Goal: Information Seeking & Learning: Learn about a topic

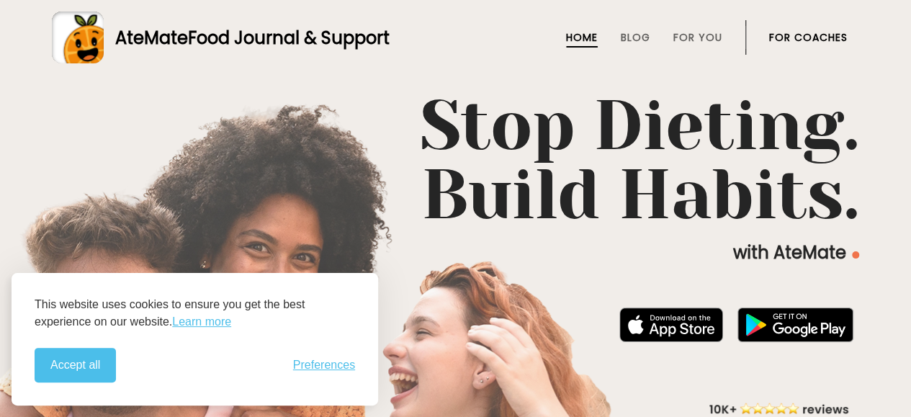
click at [66, 369] on button "Accept all" at bounding box center [75, 365] width 81 height 35
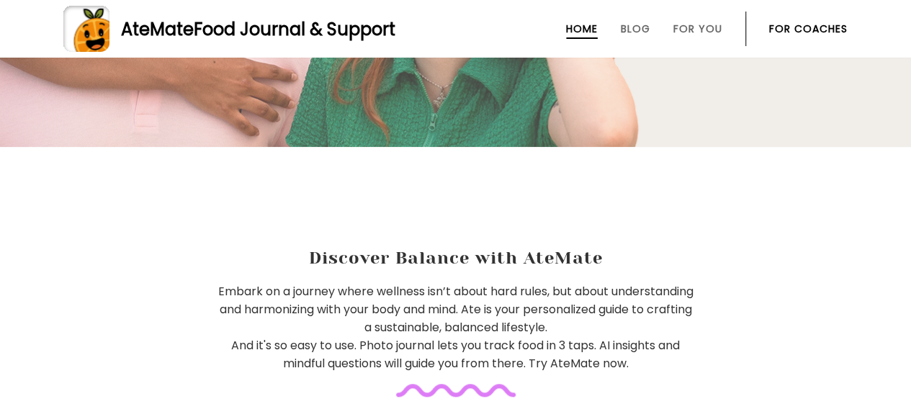
scroll to position [432, 0]
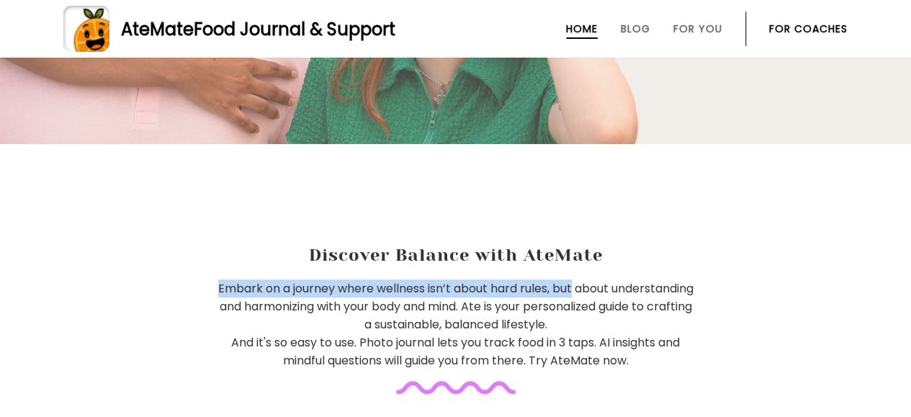
drag, startPoint x: 258, startPoint y: 290, endPoint x: 613, endPoint y: 284, distance: 354.9
click at [613, 284] on p "Embark on a journey where wellness isn’t about hard rules, but about understand…" at bounding box center [456, 324] width 478 height 90
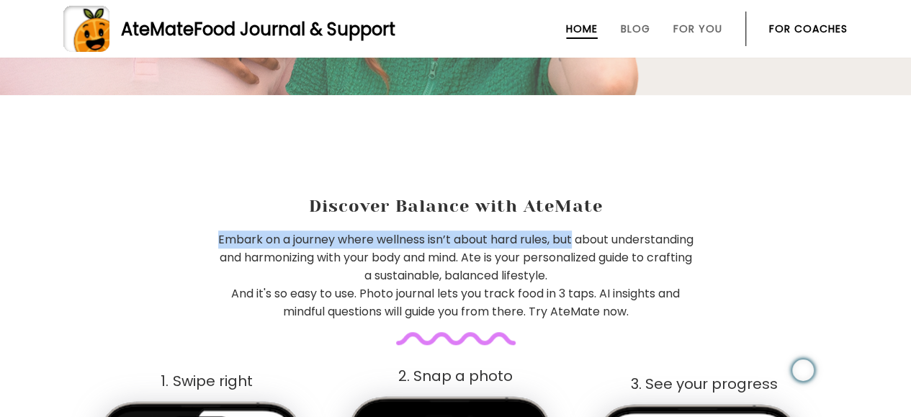
scroll to position [504, 0]
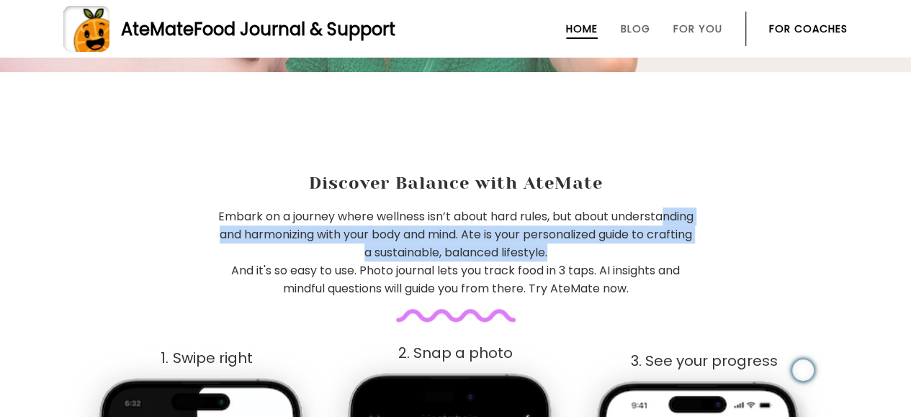
drag, startPoint x: 272, startPoint y: 229, endPoint x: 629, endPoint y: 250, distance: 357.6
click at [629, 250] on p "Embark on a journey where wellness isn’t about hard rules, but about understand…" at bounding box center [456, 252] width 478 height 90
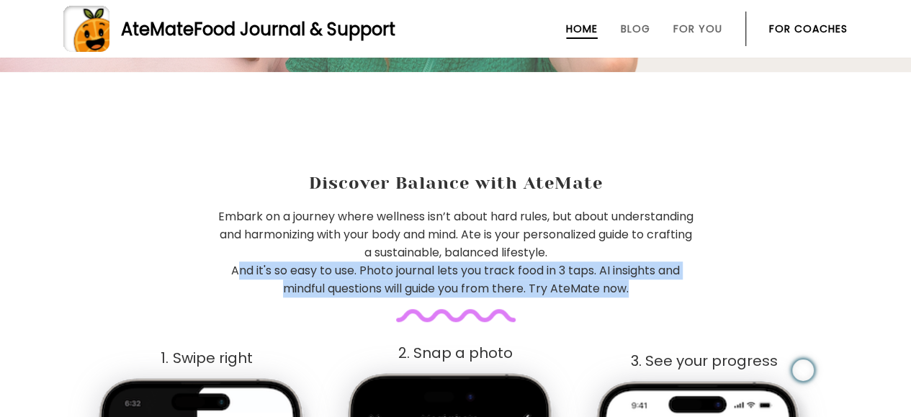
drag, startPoint x: 230, startPoint y: 267, endPoint x: 714, endPoint y: 279, distance: 483.9
click at [714, 279] on div "Embark on a journey where wellness isn’t about hard rules, but about understand…" at bounding box center [455, 264] width 911 height 114
click at [672, 297] on div "Embark on a journey where wellness isn’t about hard rules, but about understand…" at bounding box center [455, 264] width 911 height 114
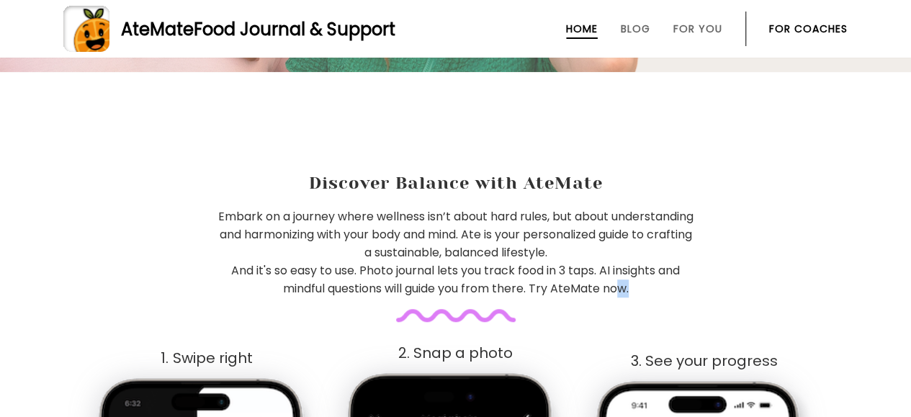
drag, startPoint x: 266, startPoint y: 293, endPoint x: 618, endPoint y: 289, distance: 351.3
click at [618, 289] on div "Embark on a journey where wellness isn’t about hard rules, but about understand…" at bounding box center [455, 264] width 911 height 114
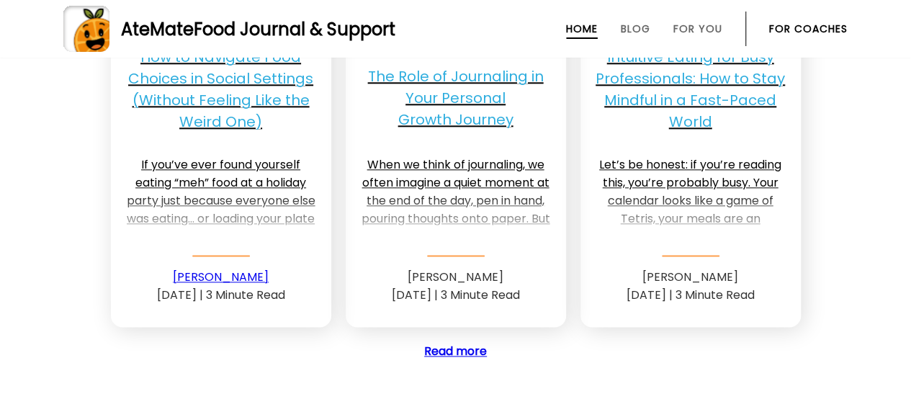
scroll to position [3527, 0]
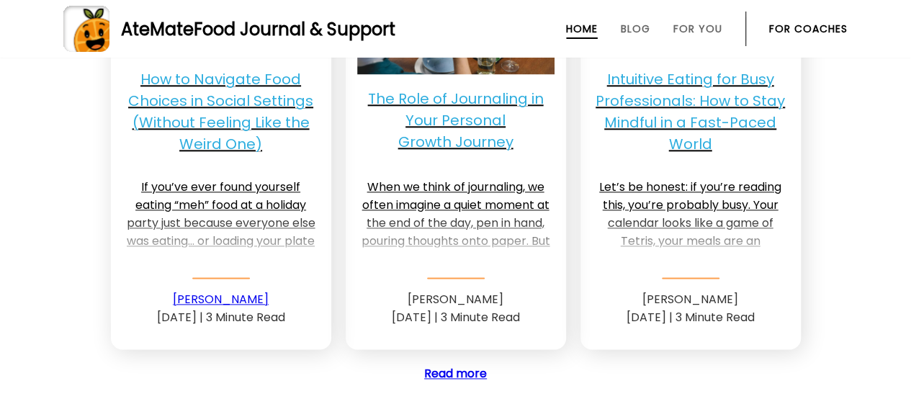
click at [668, 91] on p "Intuitive Eating for Busy Professionals: How to Stay Mindful in a Fast-Paced Wo…" at bounding box center [690, 111] width 197 height 86
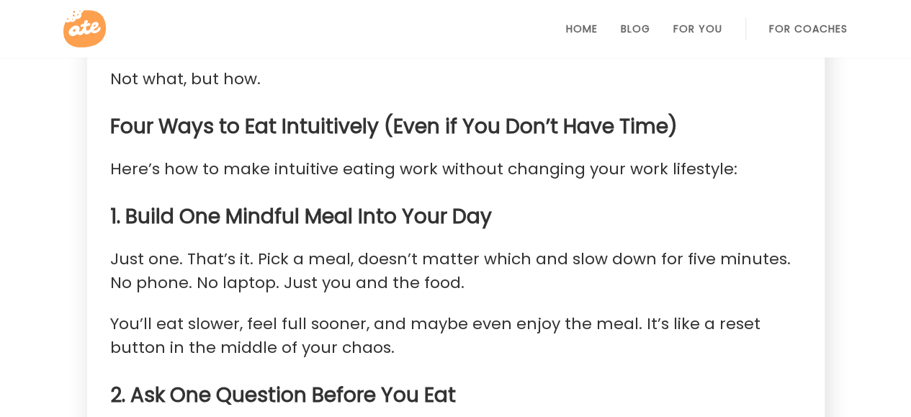
scroll to position [1584, 0]
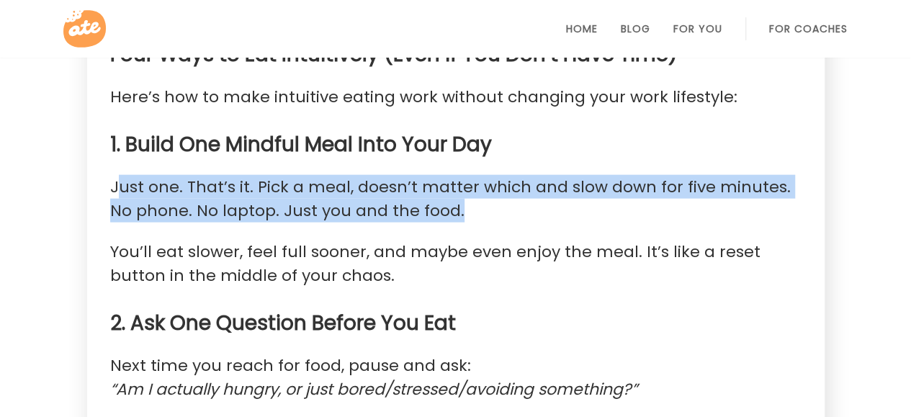
drag, startPoint x: 114, startPoint y: 158, endPoint x: 466, endPoint y: 195, distance: 354.7
click at [466, 195] on p "Just one. That’s it. Pick a meal, doesn’t matter which and slow down for five m…" at bounding box center [455, 199] width 691 height 48
click at [466, 194] on p "Just one. That’s it. Pick a meal, doesn’t matter which and slow down for five m…" at bounding box center [455, 199] width 691 height 48
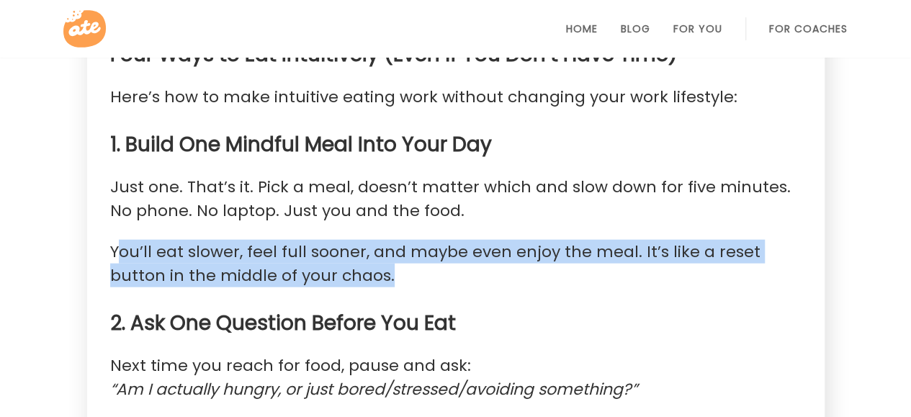
drag, startPoint x: 119, startPoint y: 238, endPoint x: 382, endPoint y: 254, distance: 262.5
click at [382, 254] on p "You’ll eat slower, feel full sooner, and maybe even enjoy the meal. It’s like a…" at bounding box center [455, 264] width 691 height 48
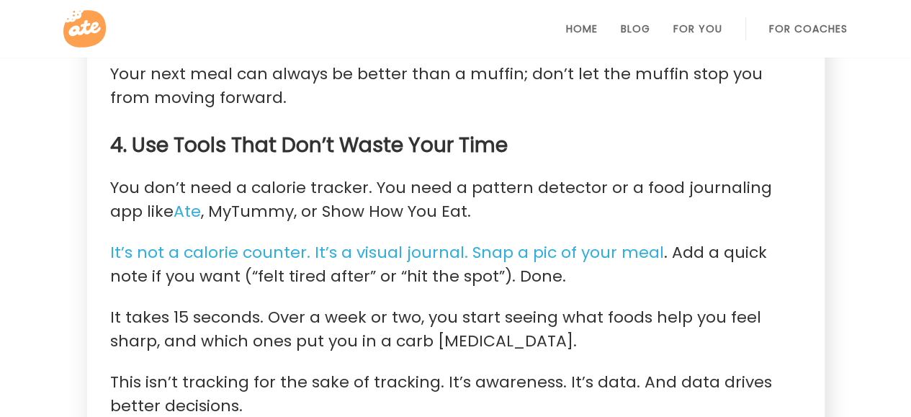
scroll to position [2231, 0]
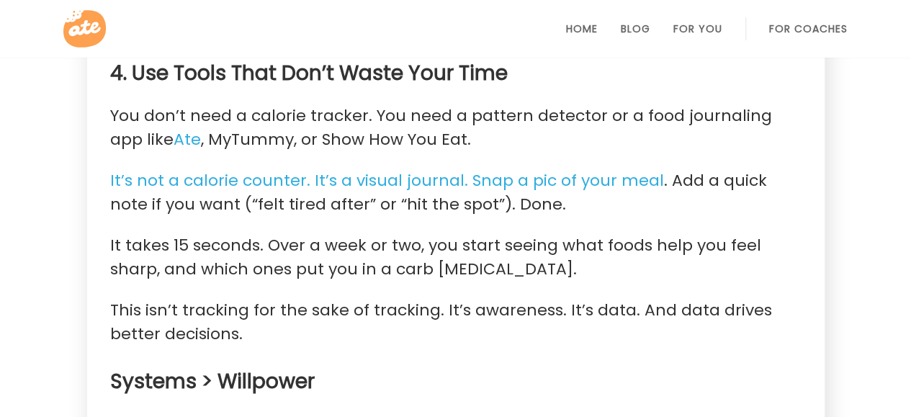
click at [173, 128] on link "Ate" at bounding box center [186, 139] width 27 height 23
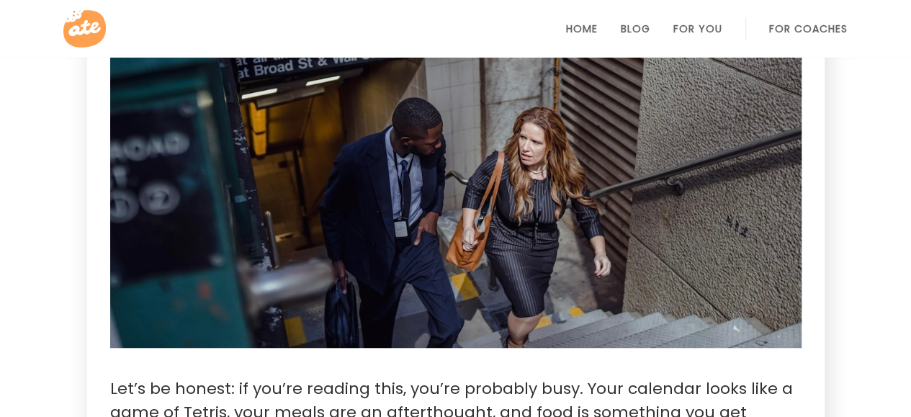
scroll to position [0, 0]
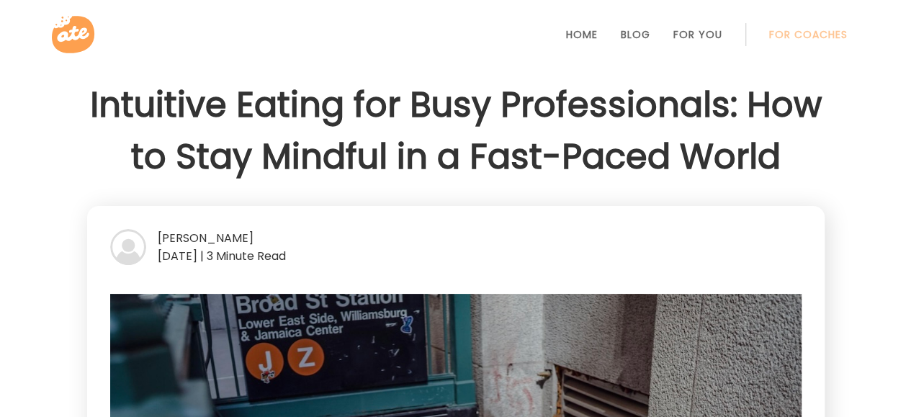
click at [635, 32] on link "Blog" at bounding box center [635, 35] width 30 height 12
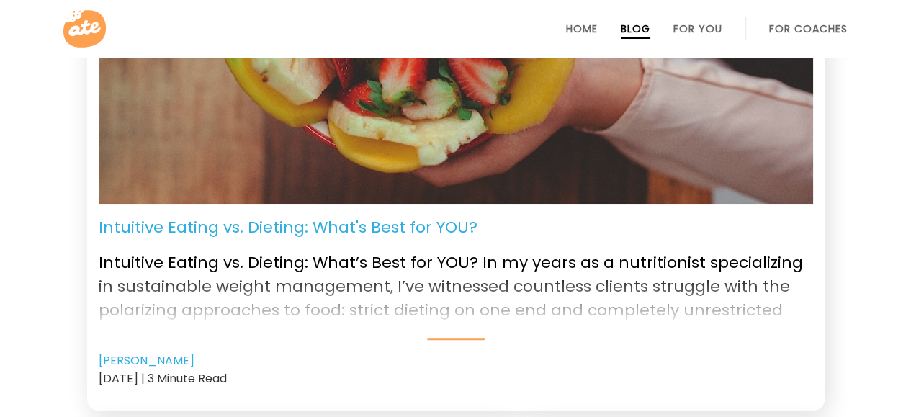
scroll to position [288, 0]
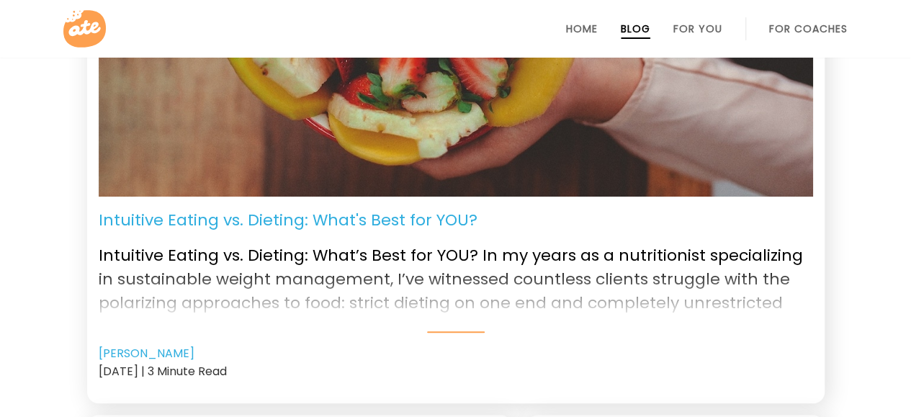
click at [405, 224] on p "Intuitive Eating vs. Dieting: What's Best for YOU?" at bounding box center [288, 220] width 379 height 24
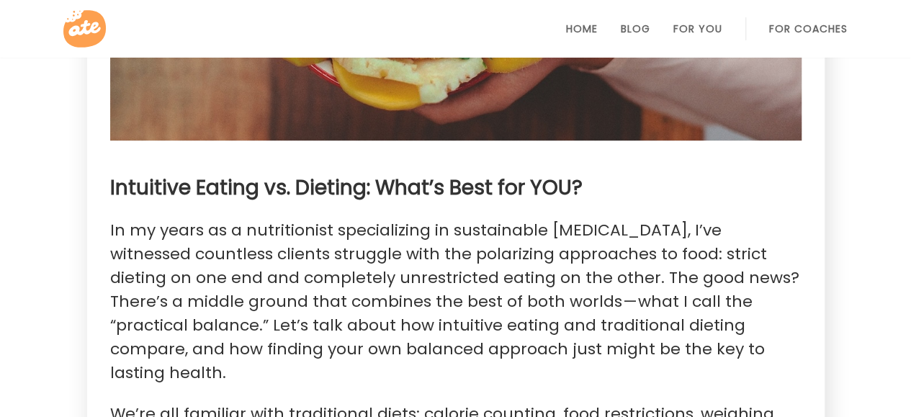
scroll to position [576, 0]
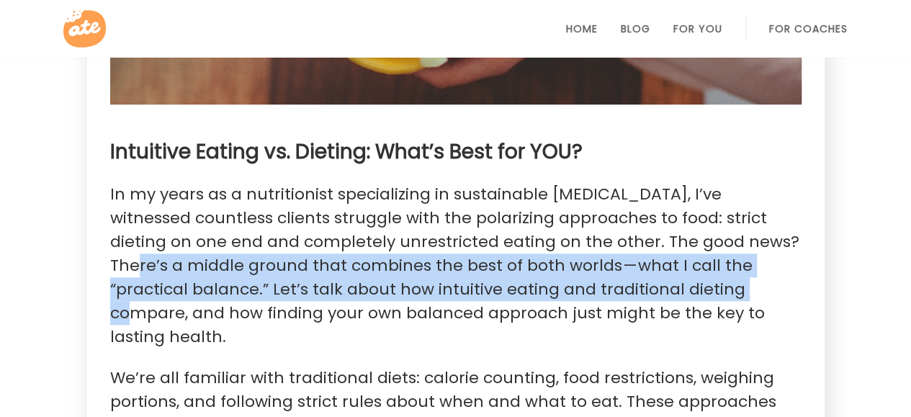
drag, startPoint x: 112, startPoint y: 266, endPoint x: 746, endPoint y: 297, distance: 635.7
click at [746, 297] on p "In my years as a nutritionist specializing in sustainable [MEDICAL_DATA], I’ve …" at bounding box center [455, 265] width 691 height 166
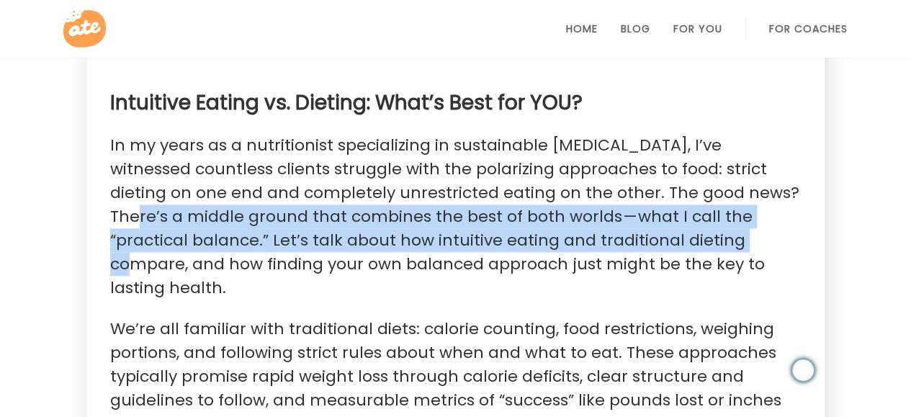
scroll to position [648, 0]
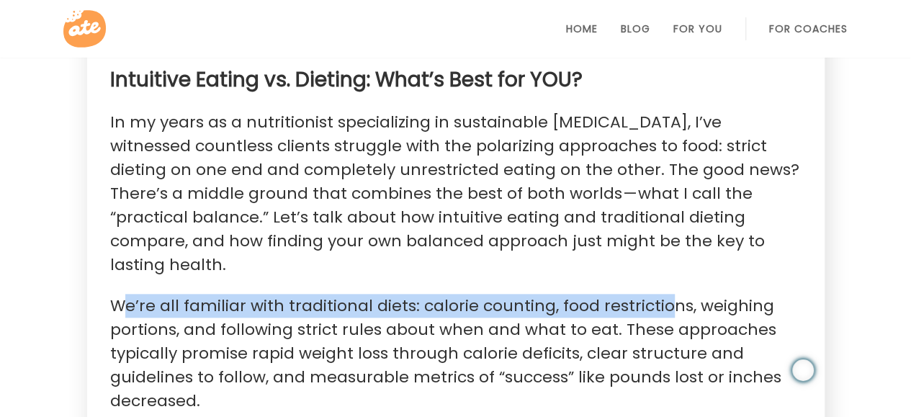
drag, startPoint x: 127, startPoint y: 306, endPoint x: 664, endPoint y: 289, distance: 537.2
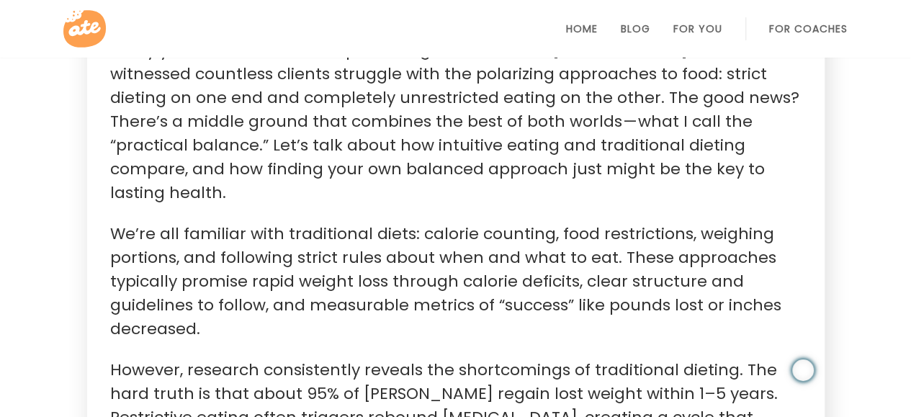
click at [397, 202] on p "In my years as a nutritionist specializing in sustainable [MEDICAL_DATA], I’ve …" at bounding box center [455, 121] width 691 height 166
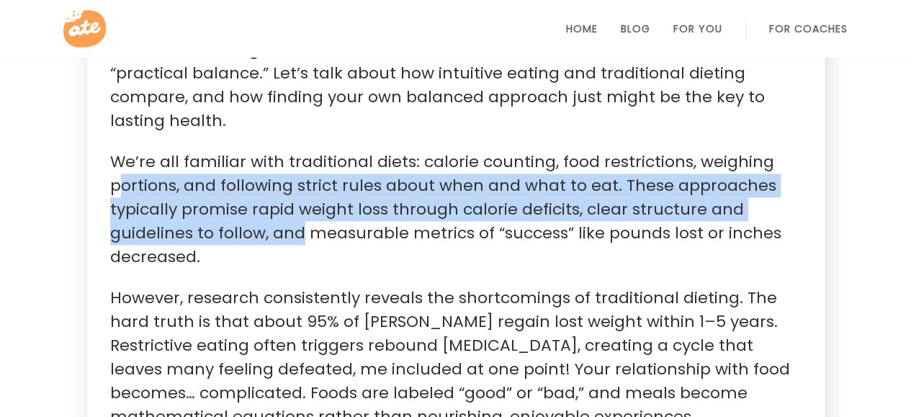
drag, startPoint x: 125, startPoint y: 192, endPoint x: 299, endPoint y: 226, distance: 178.2
click at [299, 226] on p "We’re all familiar with traditional diets: calorie counting, food restrictions,…" at bounding box center [455, 209] width 691 height 119
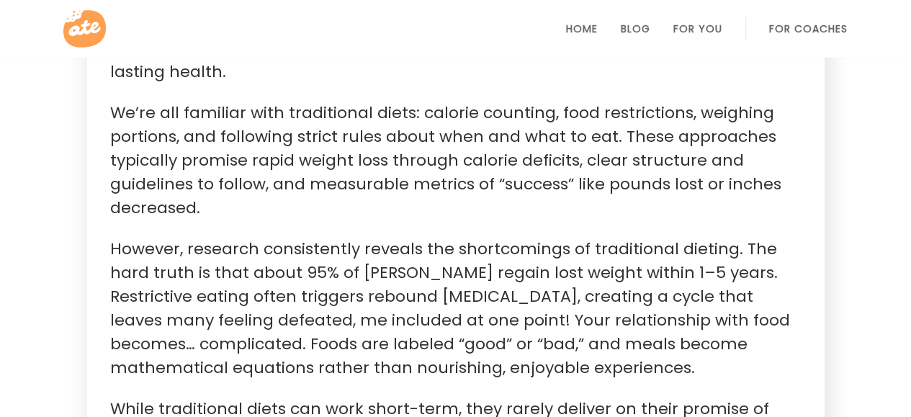
scroll to position [864, 0]
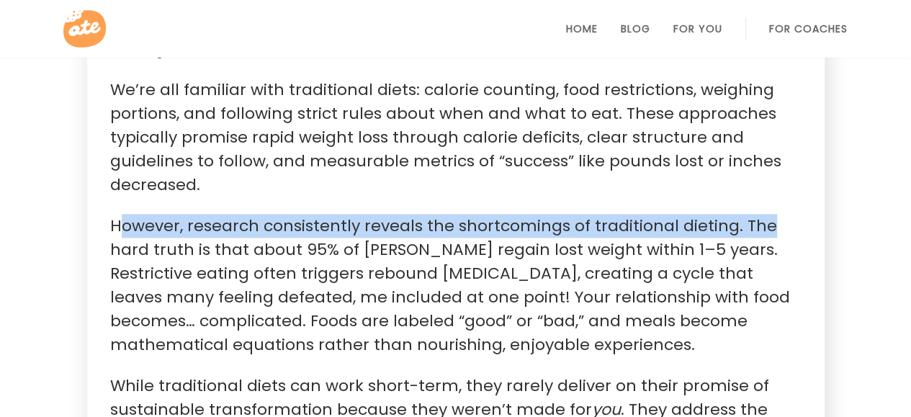
drag, startPoint x: 118, startPoint y: 225, endPoint x: 777, endPoint y: 232, distance: 658.7
click at [777, 232] on p "However, research consistently reveals the shortcomings of traditional dieting.…" at bounding box center [455, 285] width 691 height 143
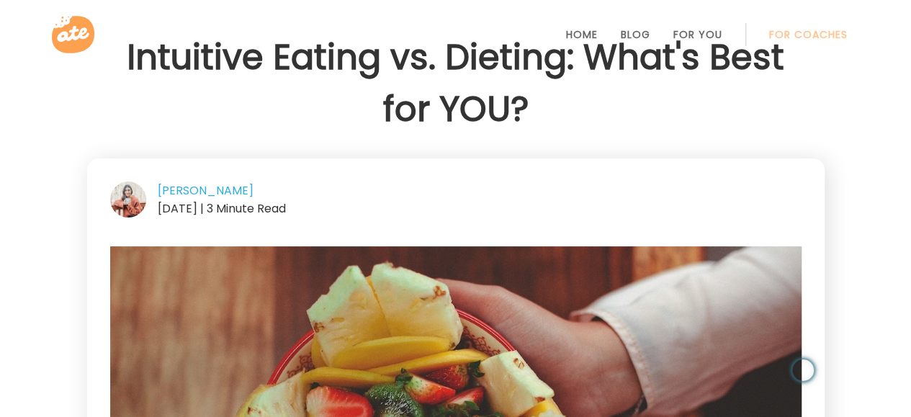
scroll to position [0, 0]
